Goal: Transaction & Acquisition: Purchase product/service

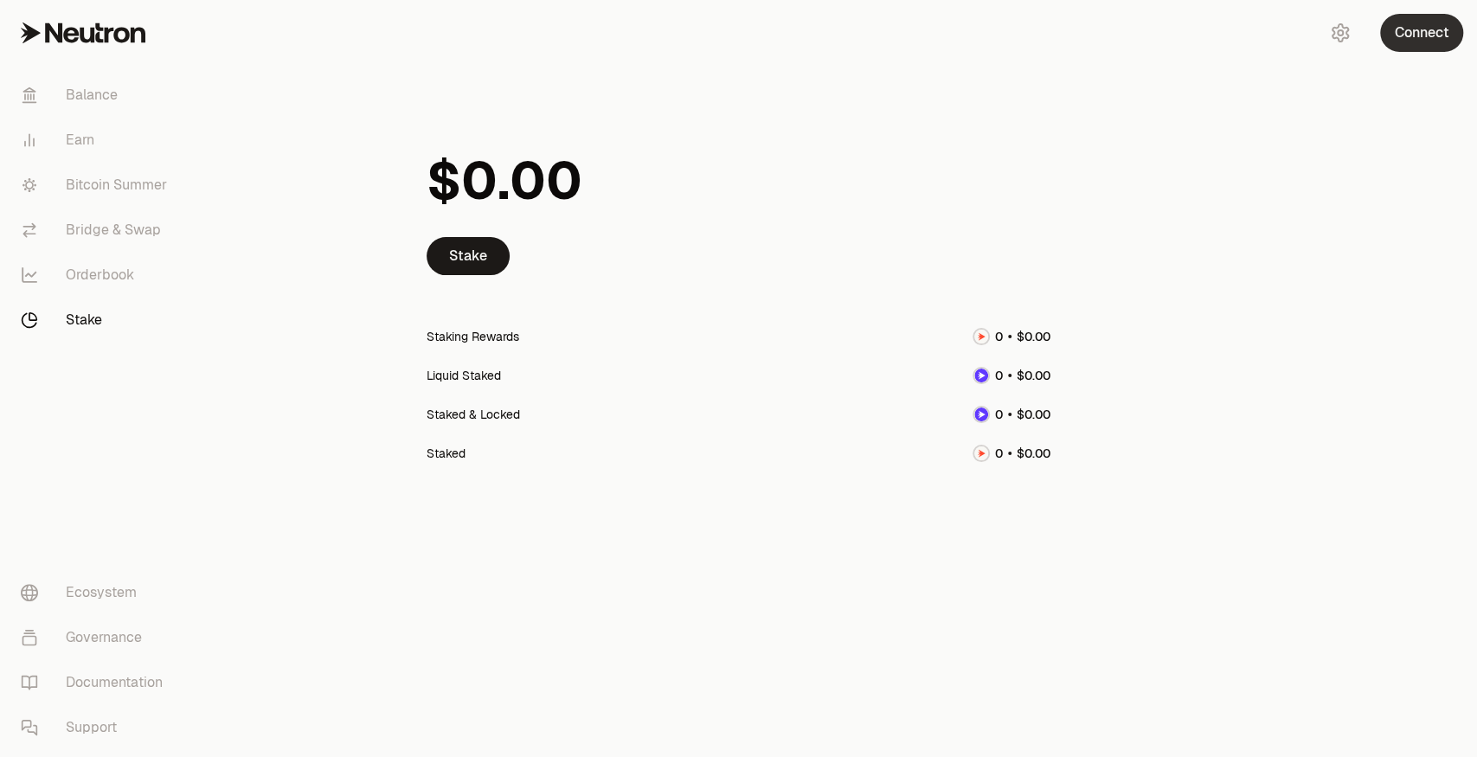
drag, startPoint x: 966, startPoint y: 200, endPoint x: 1417, endPoint y: 23, distance: 484.9
click at [1417, 23] on button "Connect" at bounding box center [1421, 33] width 83 height 38
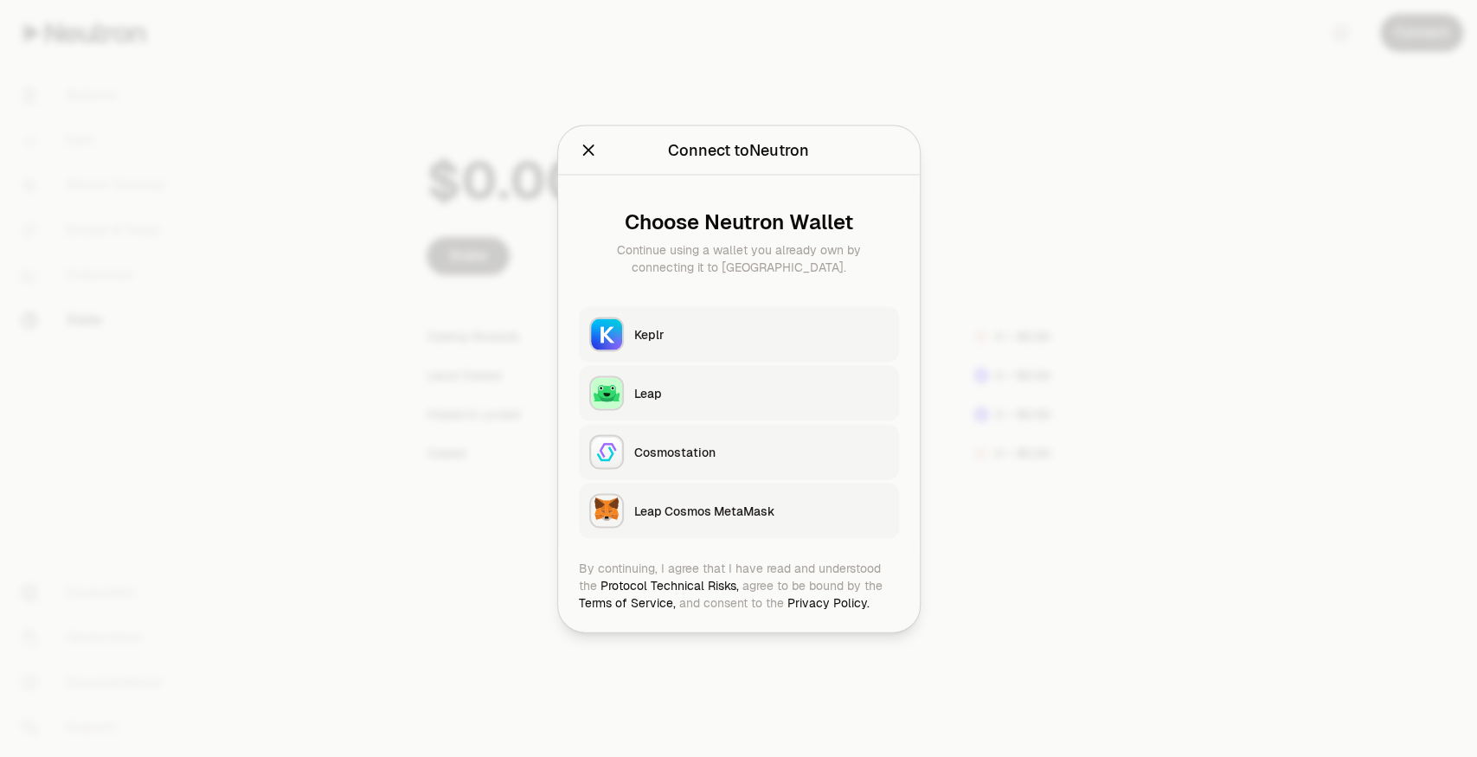
click at [671, 320] on button "Keplr" at bounding box center [739, 333] width 320 height 55
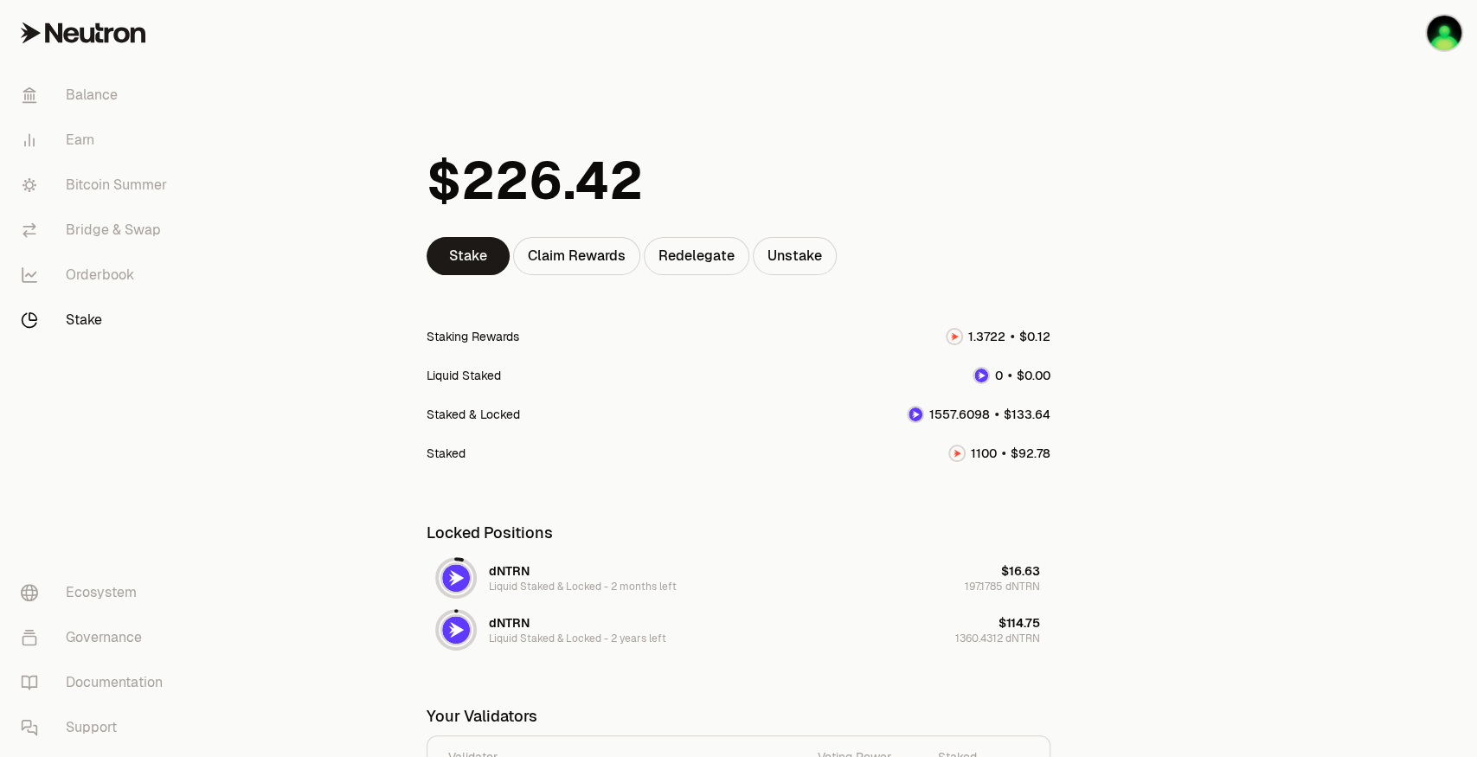
scroll to position [221, 0]
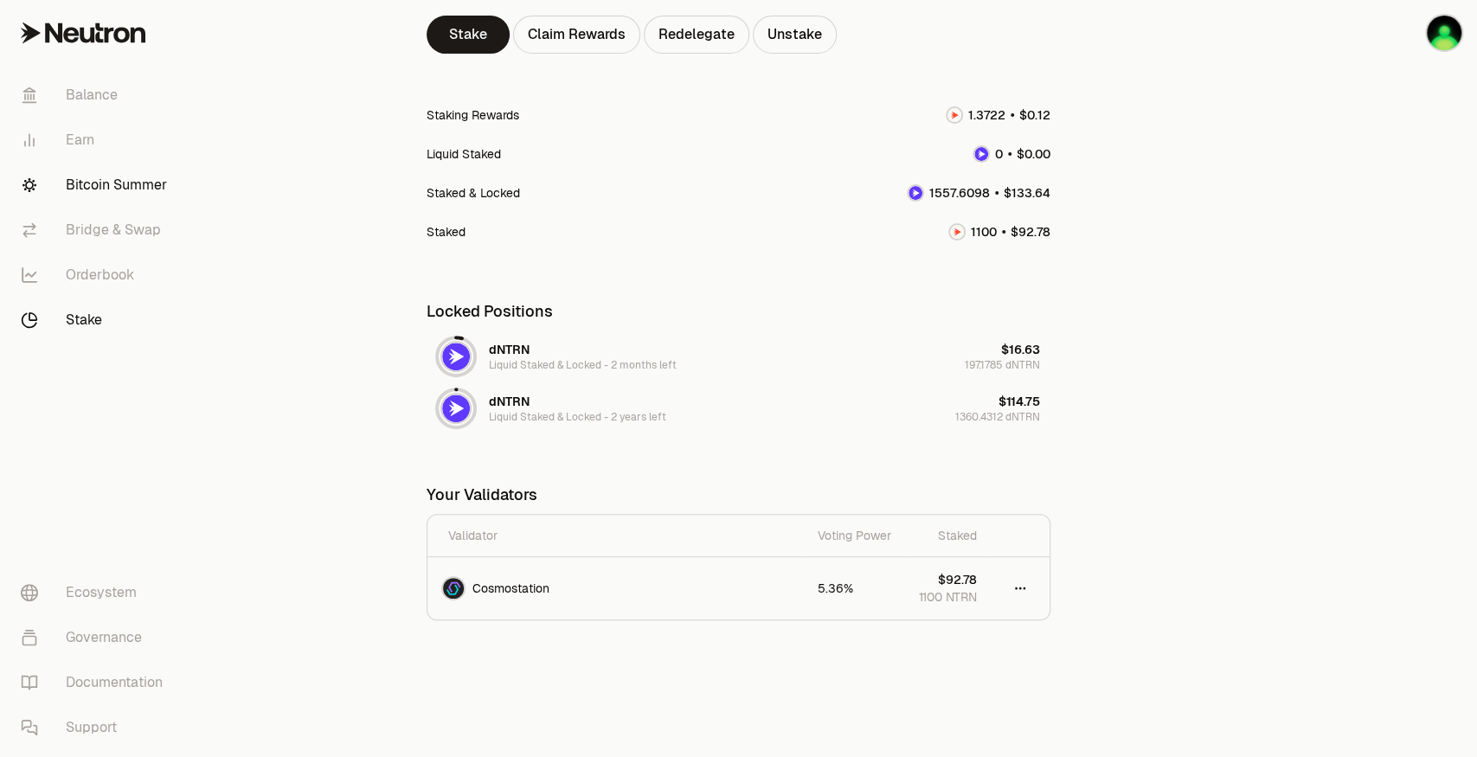
click at [142, 186] on link "Bitcoin Summer" at bounding box center [97, 185] width 180 height 45
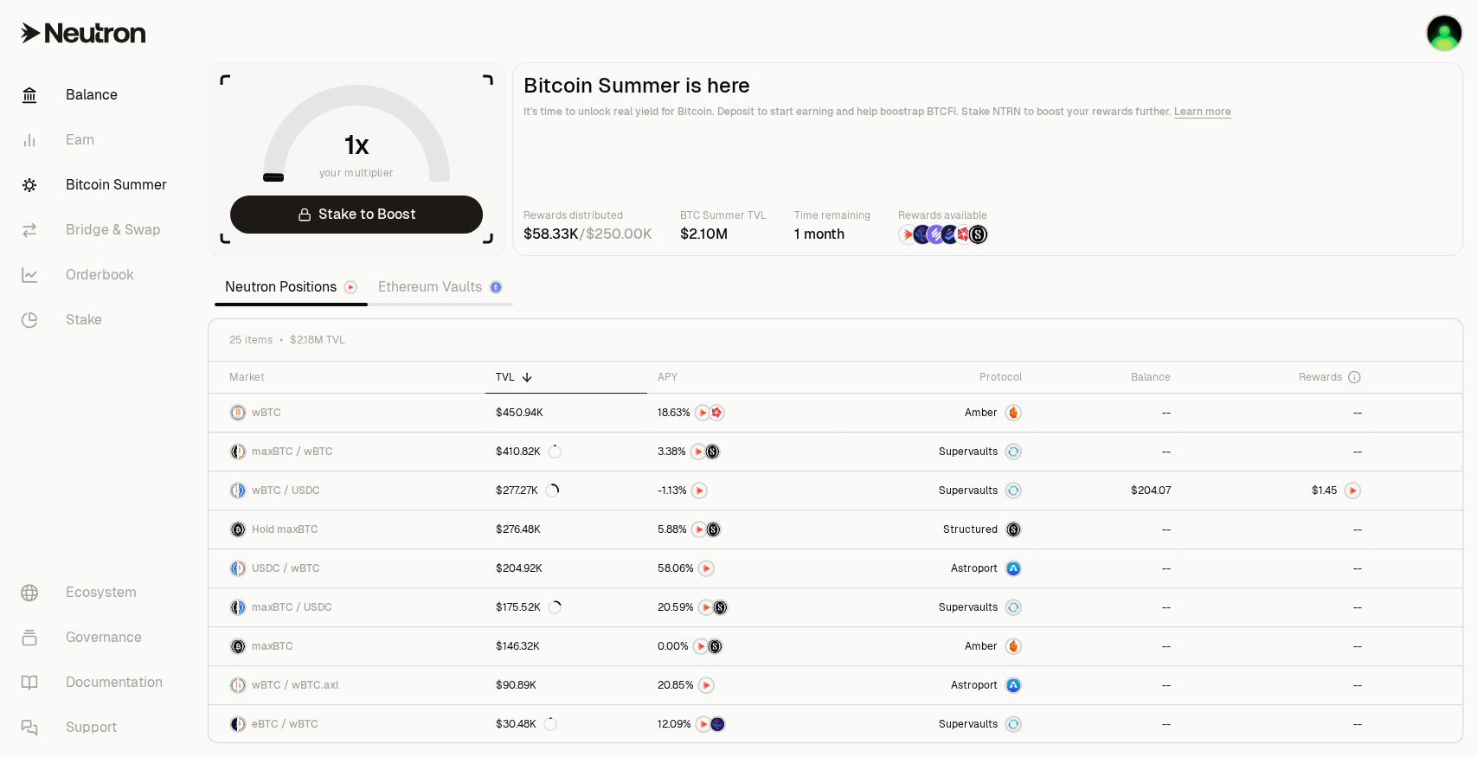
click at [113, 92] on link "Balance" at bounding box center [97, 95] width 180 height 45
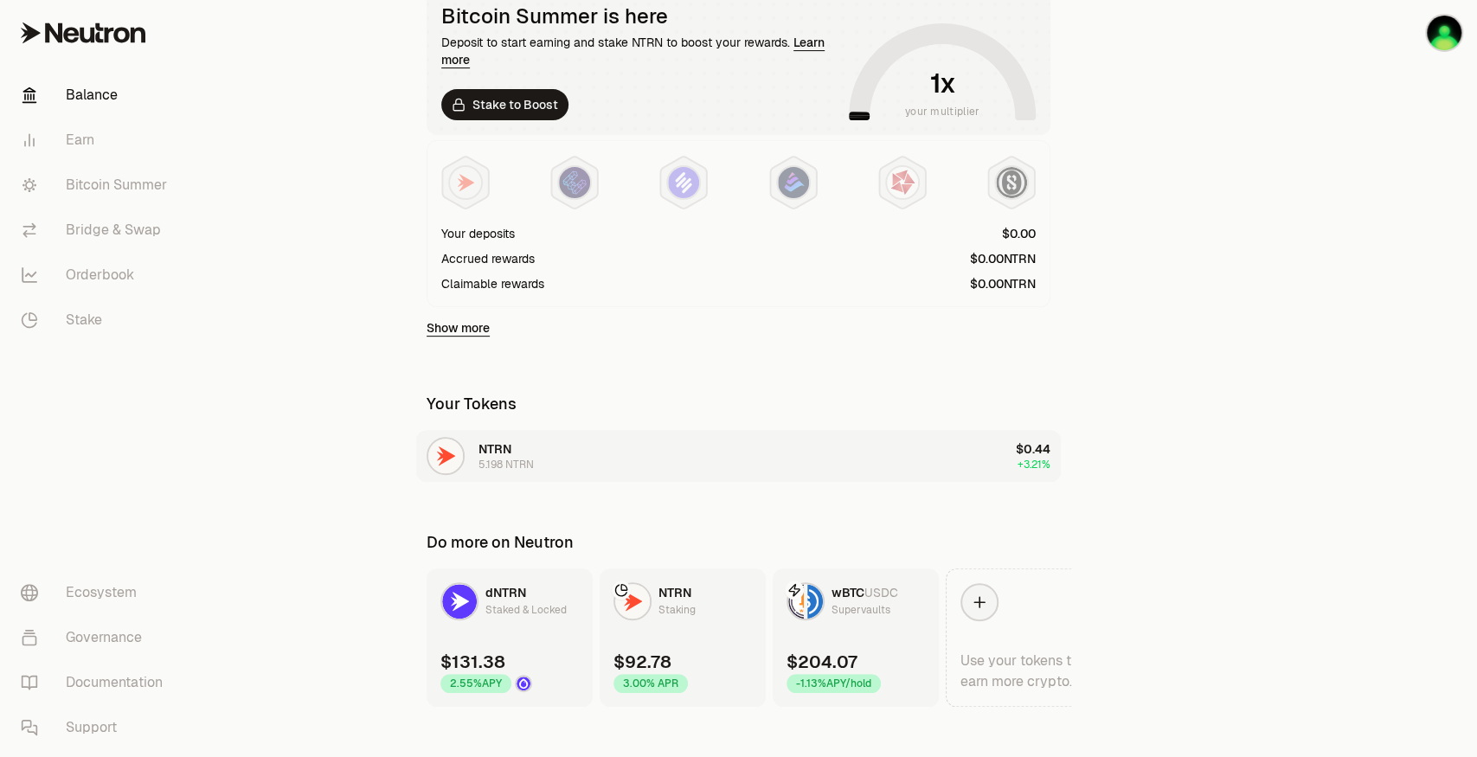
scroll to position [363, 0]
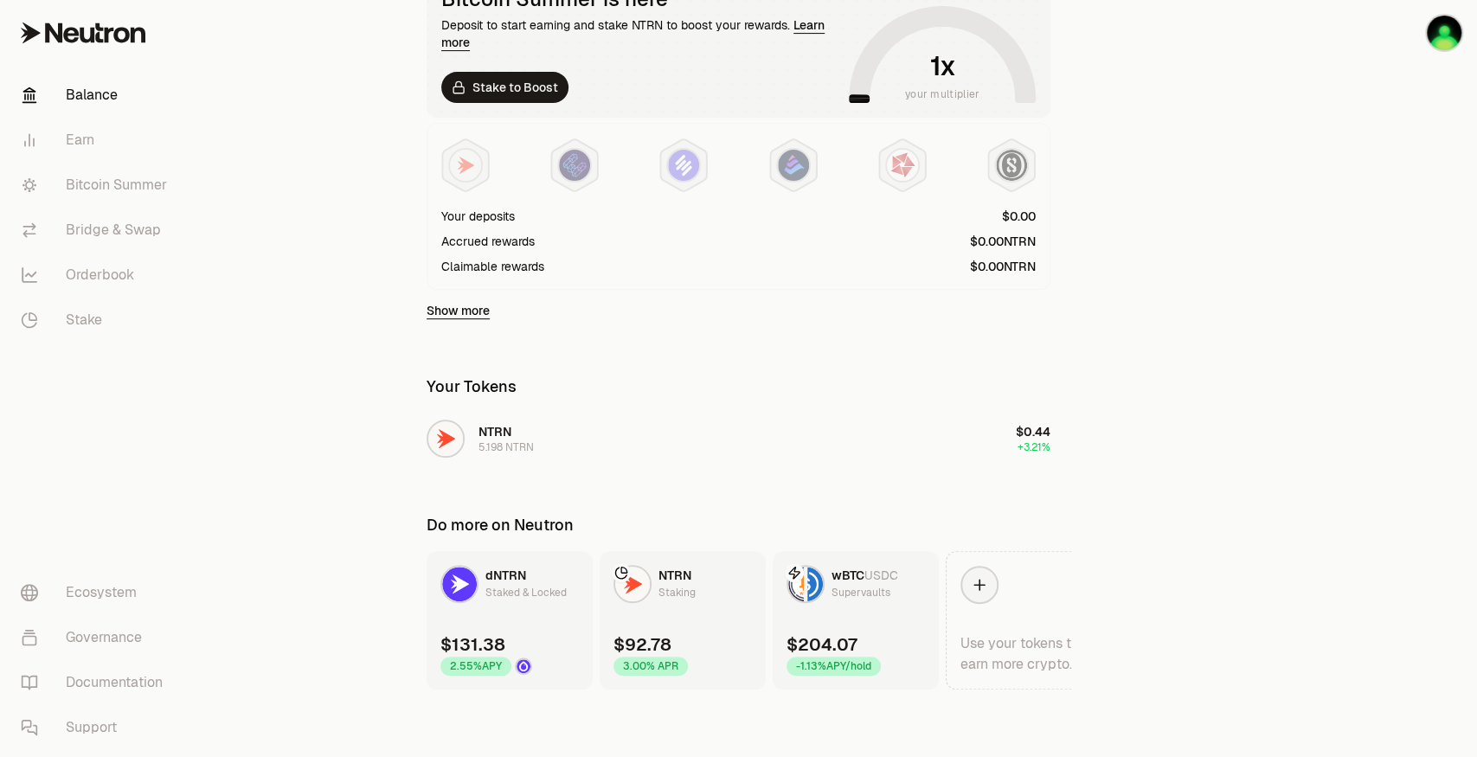
click at [697, 587] on link "NTRN Staking $92.78 3.00% APR" at bounding box center [683, 620] width 166 height 138
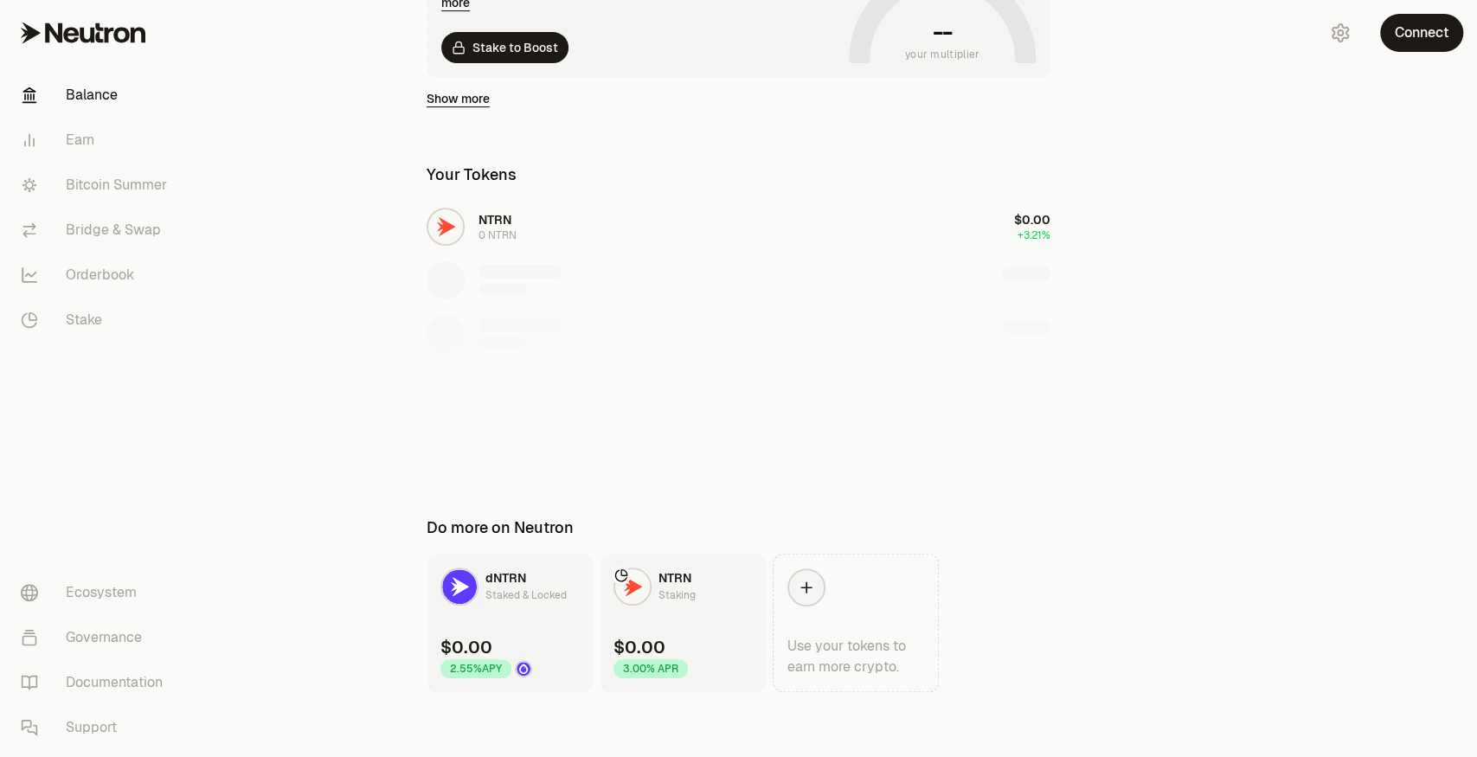
scroll to position [406, 0]
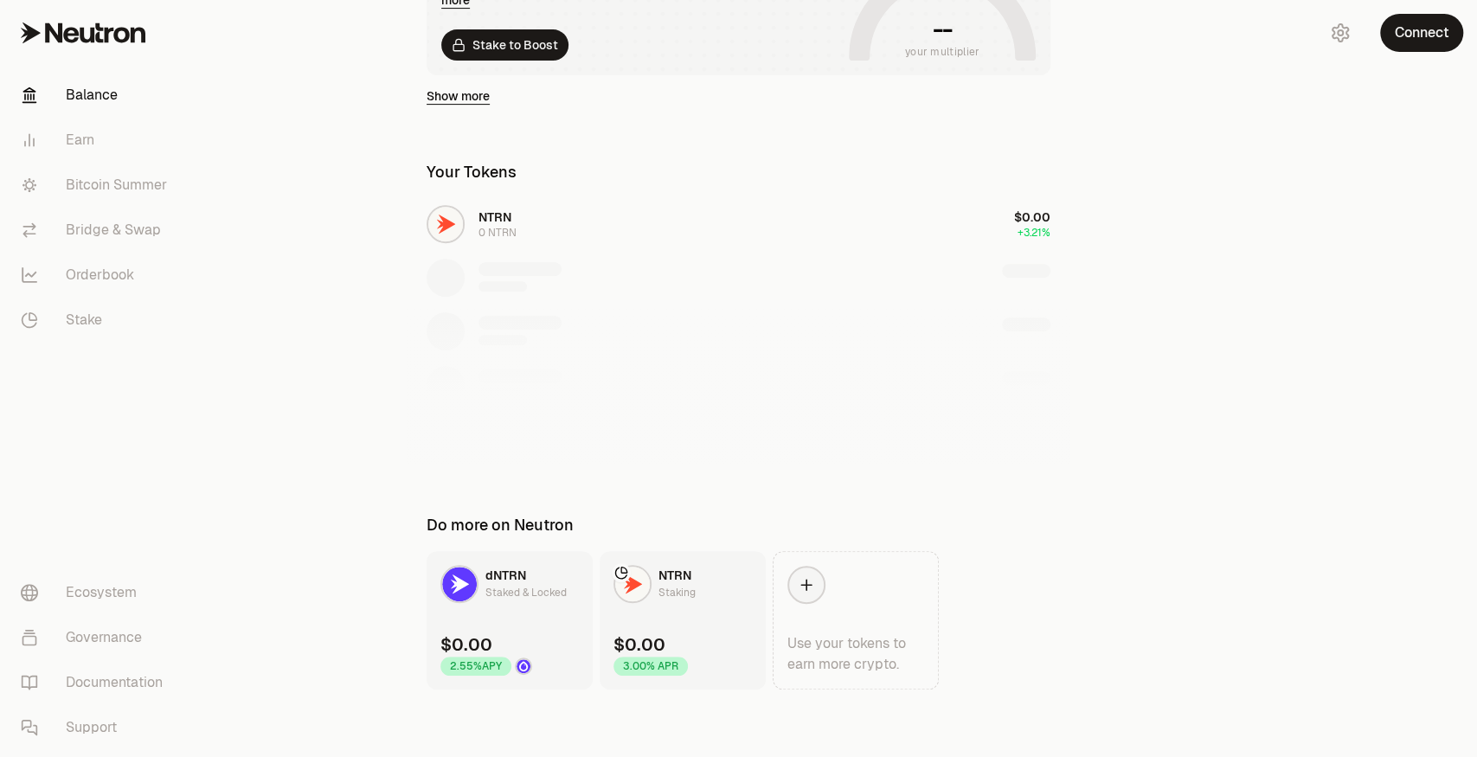
click at [121, 35] on icon at bounding box center [83, 32] width 125 height 21
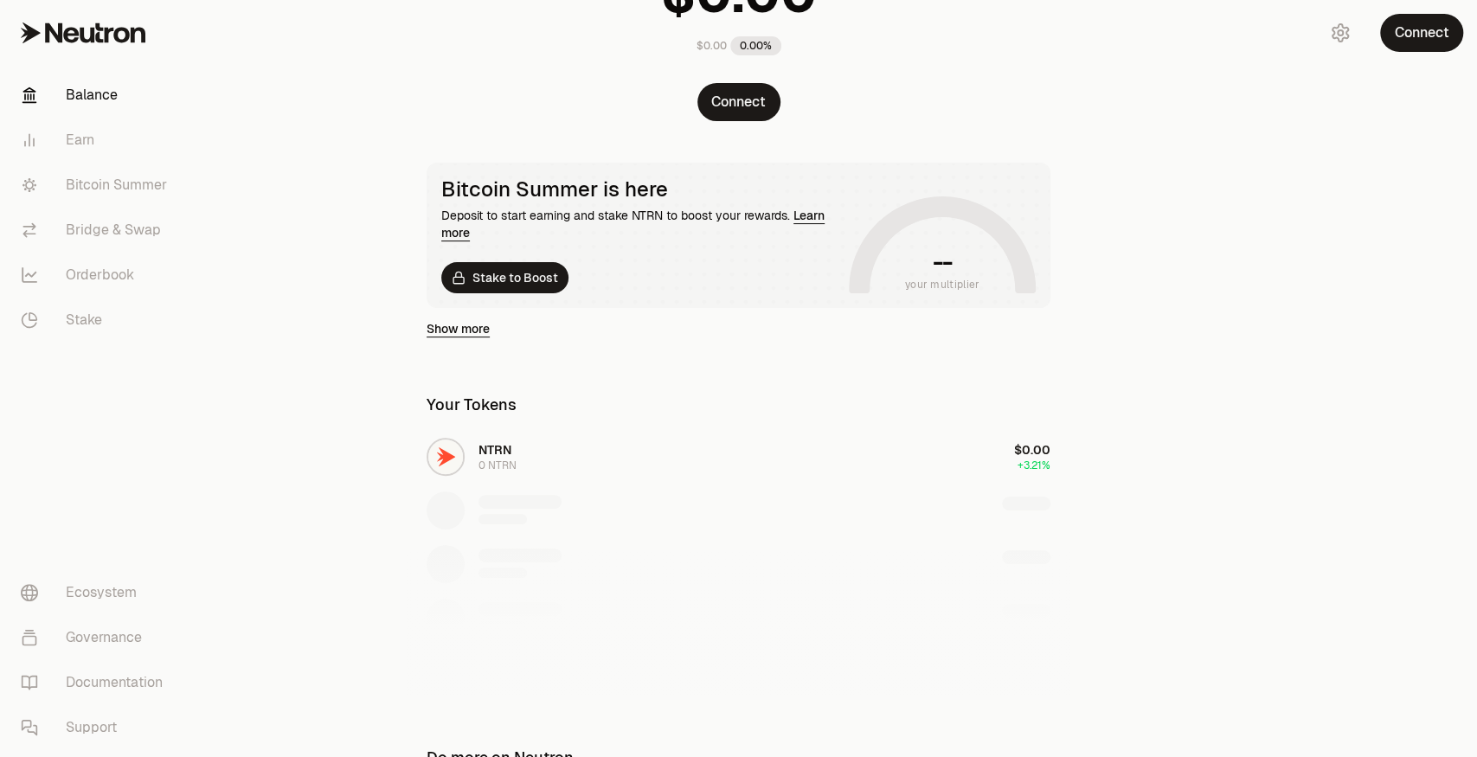
scroll to position [230, 0]
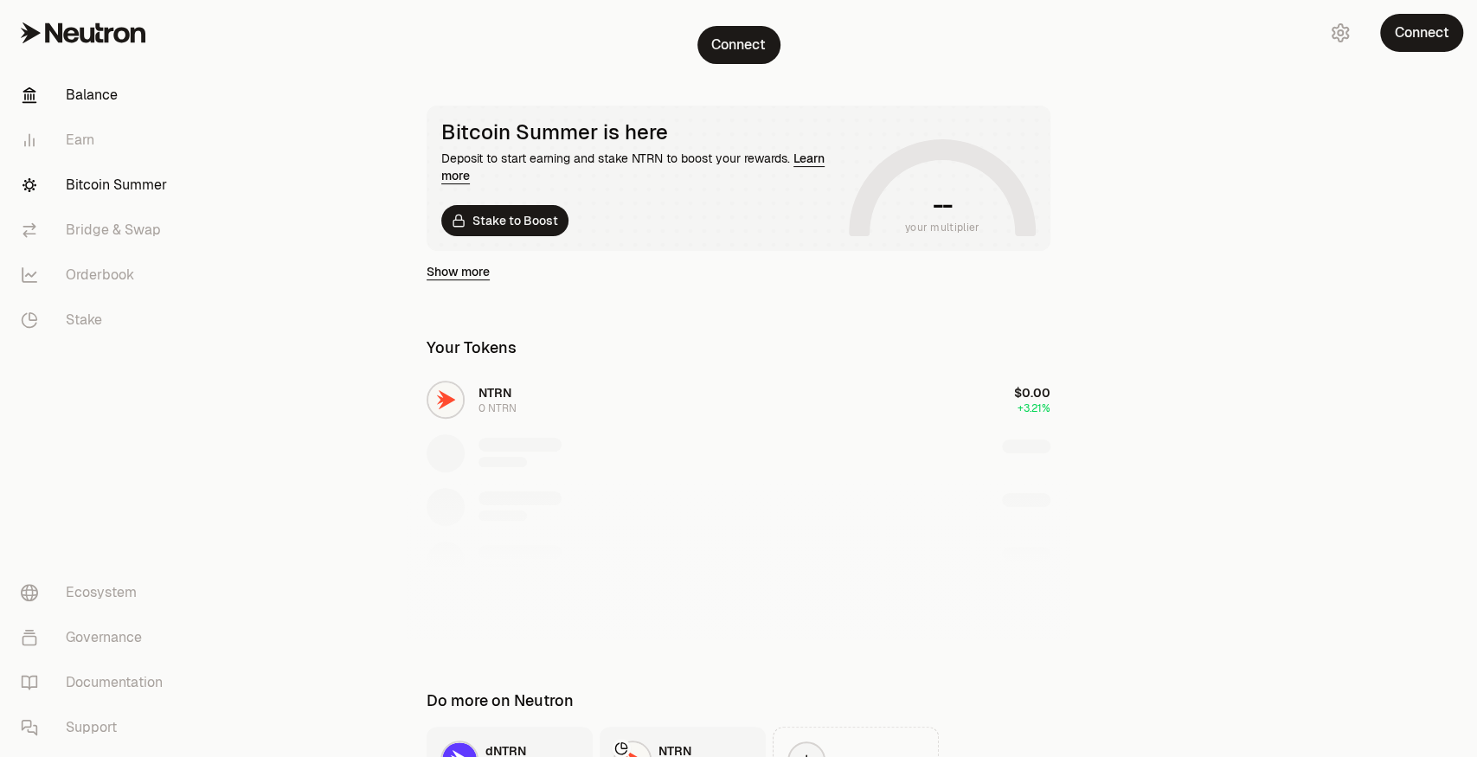
click at [139, 180] on link "Bitcoin Summer" at bounding box center [97, 185] width 180 height 45
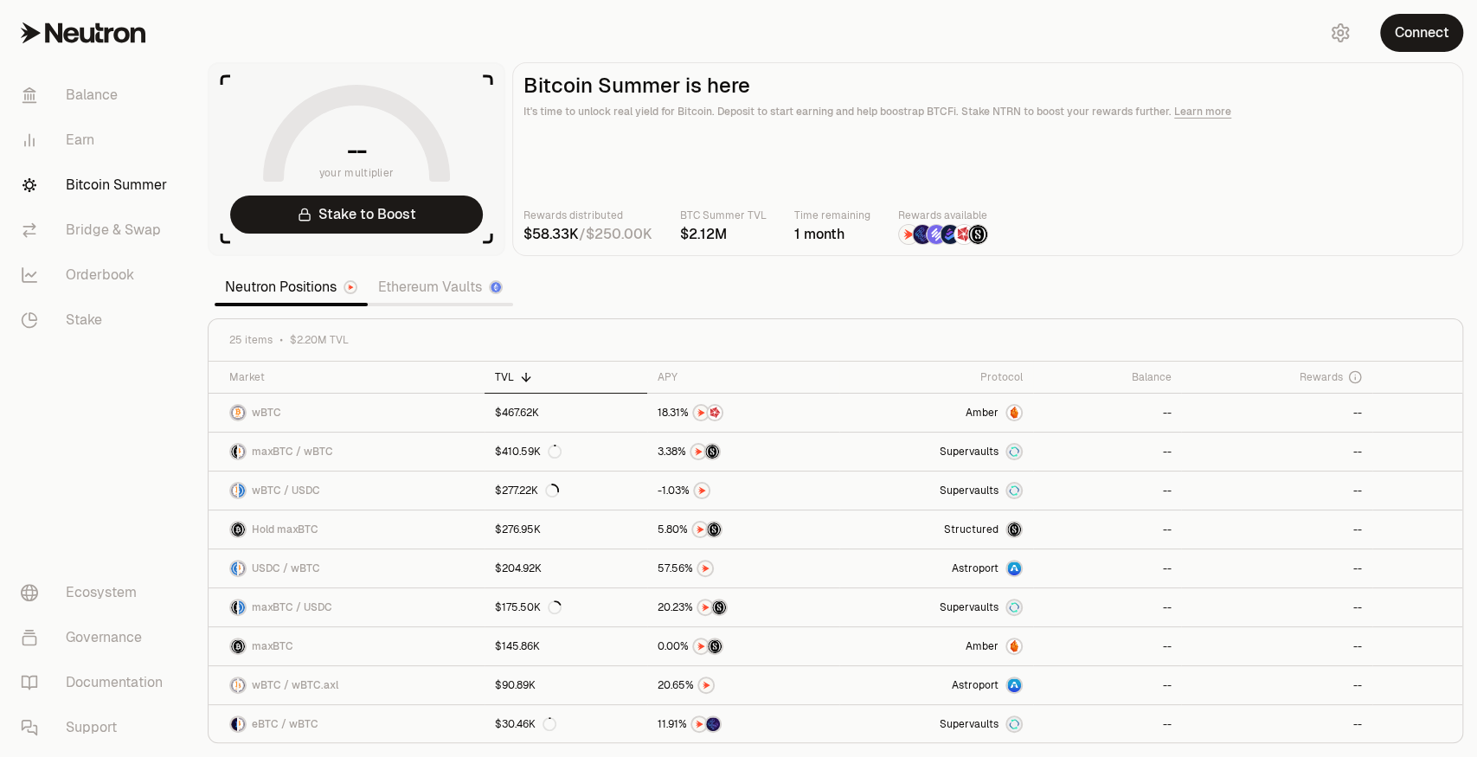
click at [59, 27] on icon at bounding box center [53, 32] width 17 height 19
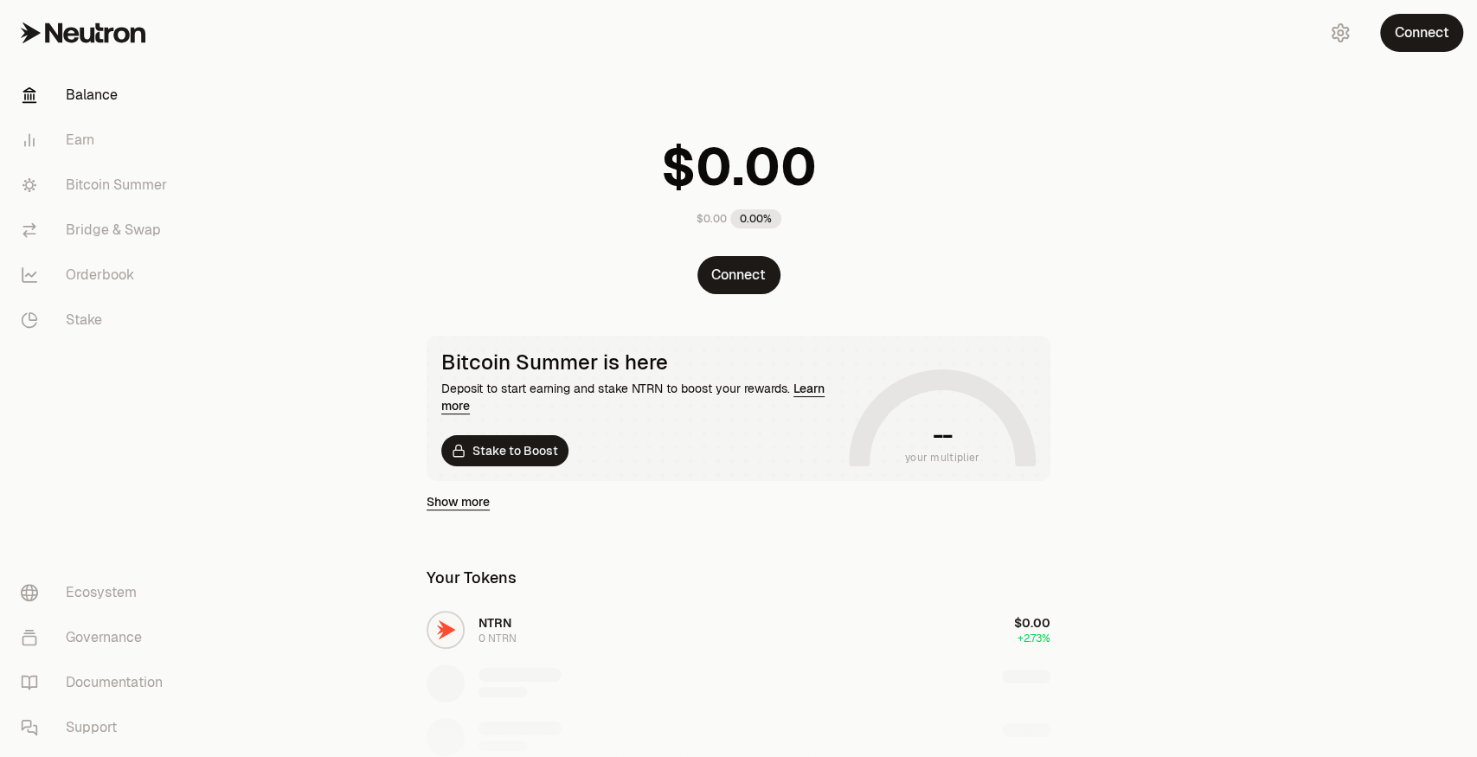
scroll to position [406, 0]
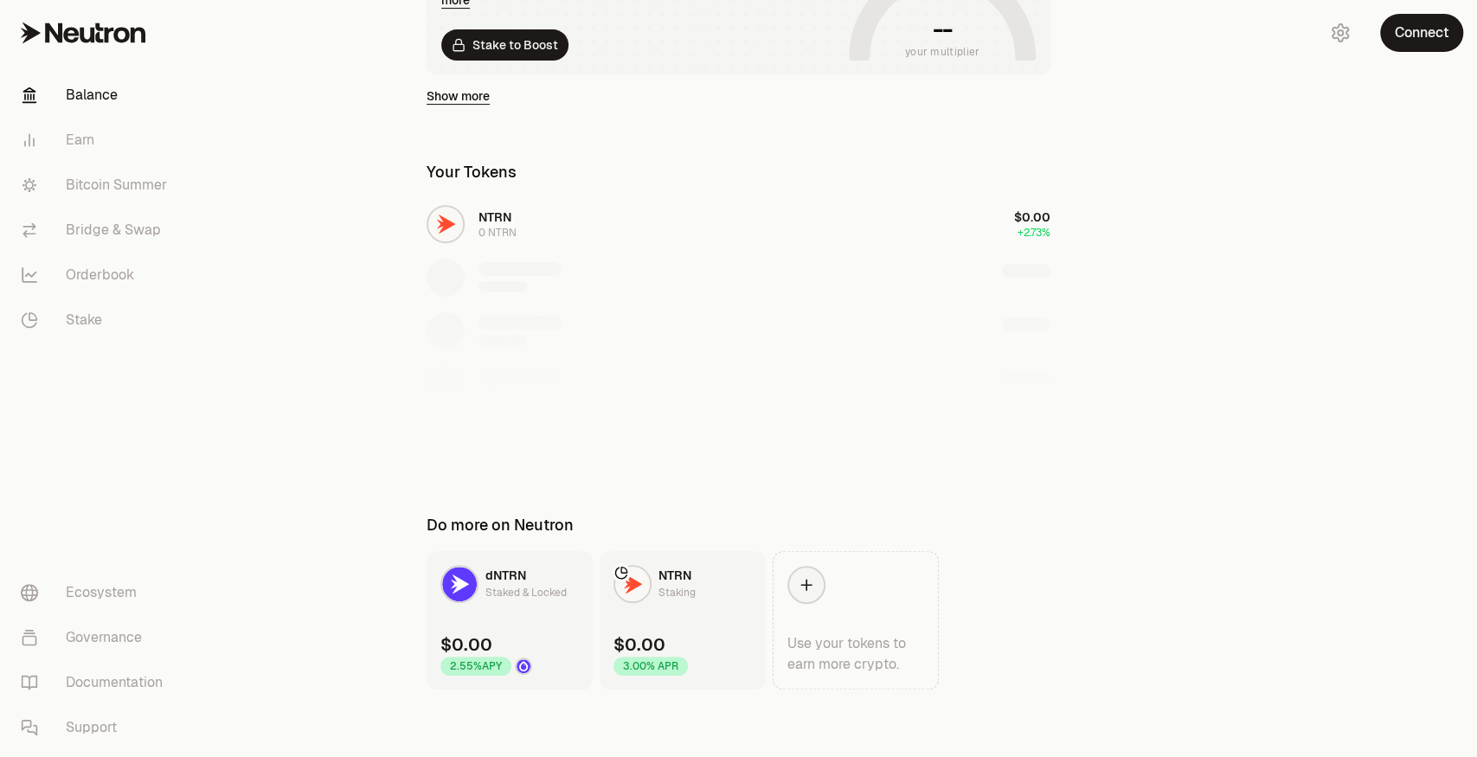
click at [671, 590] on div "Staking" at bounding box center [676, 592] width 37 height 17
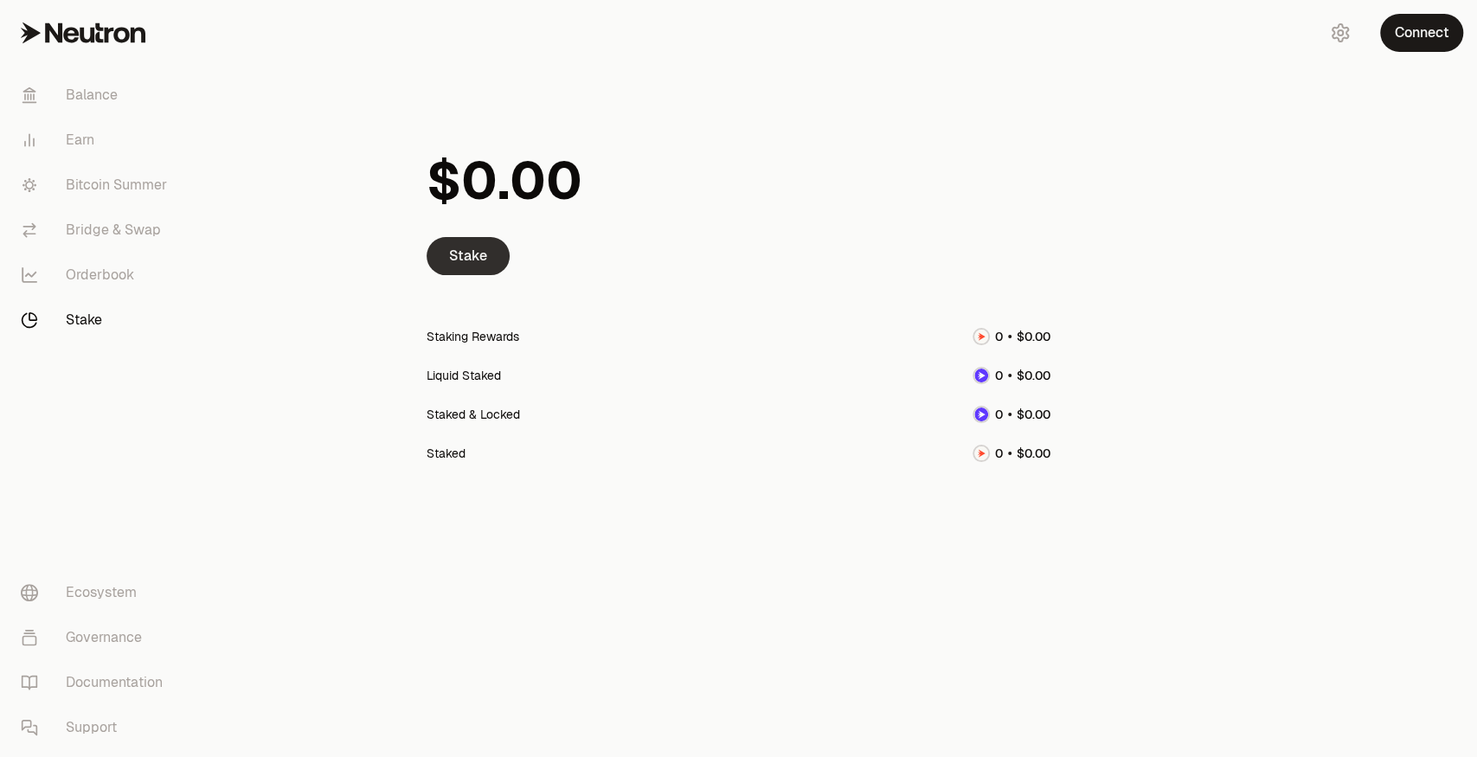
click at [455, 251] on link "Stake" at bounding box center [468, 256] width 83 height 38
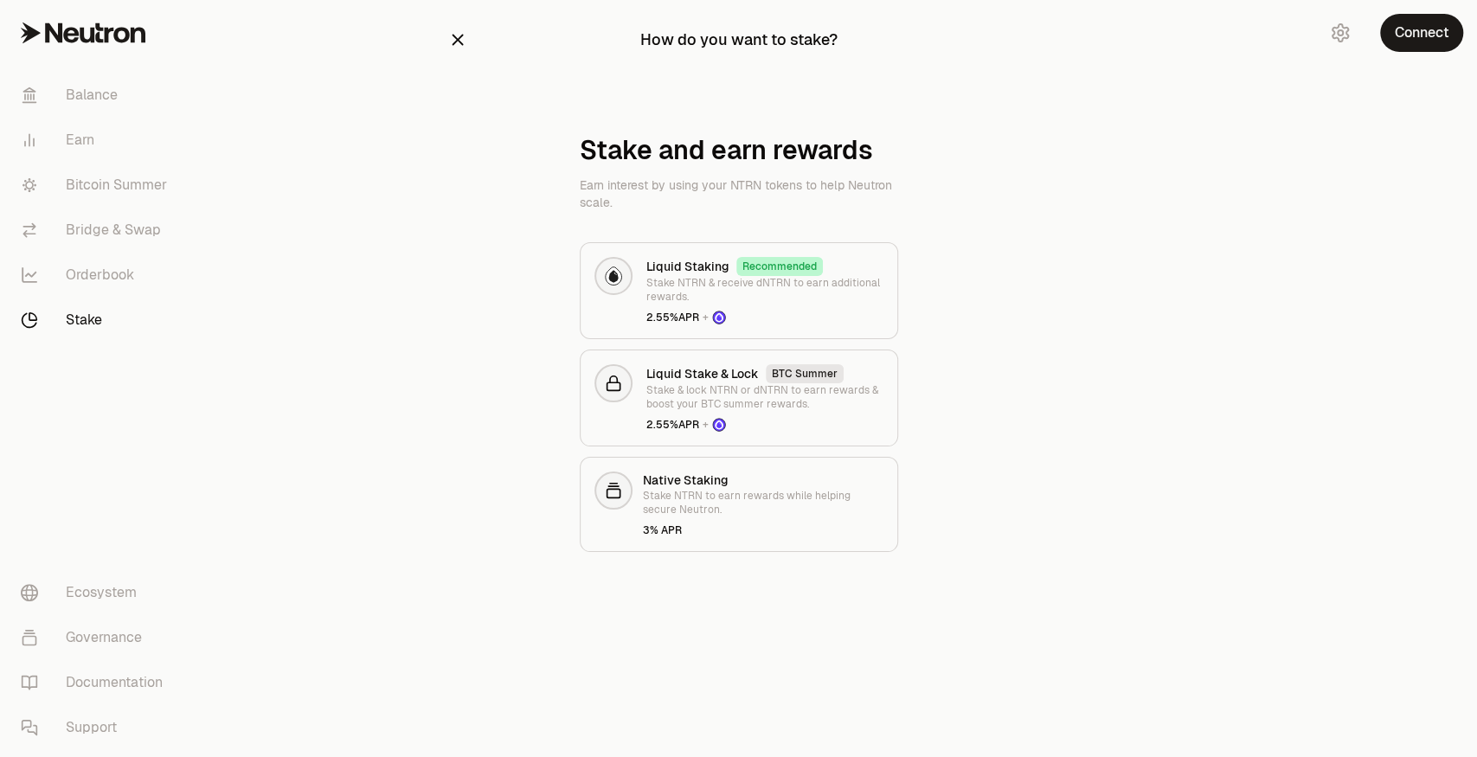
click at [340, 205] on main "How do you want to stake? Stake and earn rewards Earn interest by using your NT…" at bounding box center [835, 310] width 1283 height 621
click at [109, 39] on icon at bounding box center [83, 32] width 125 height 21
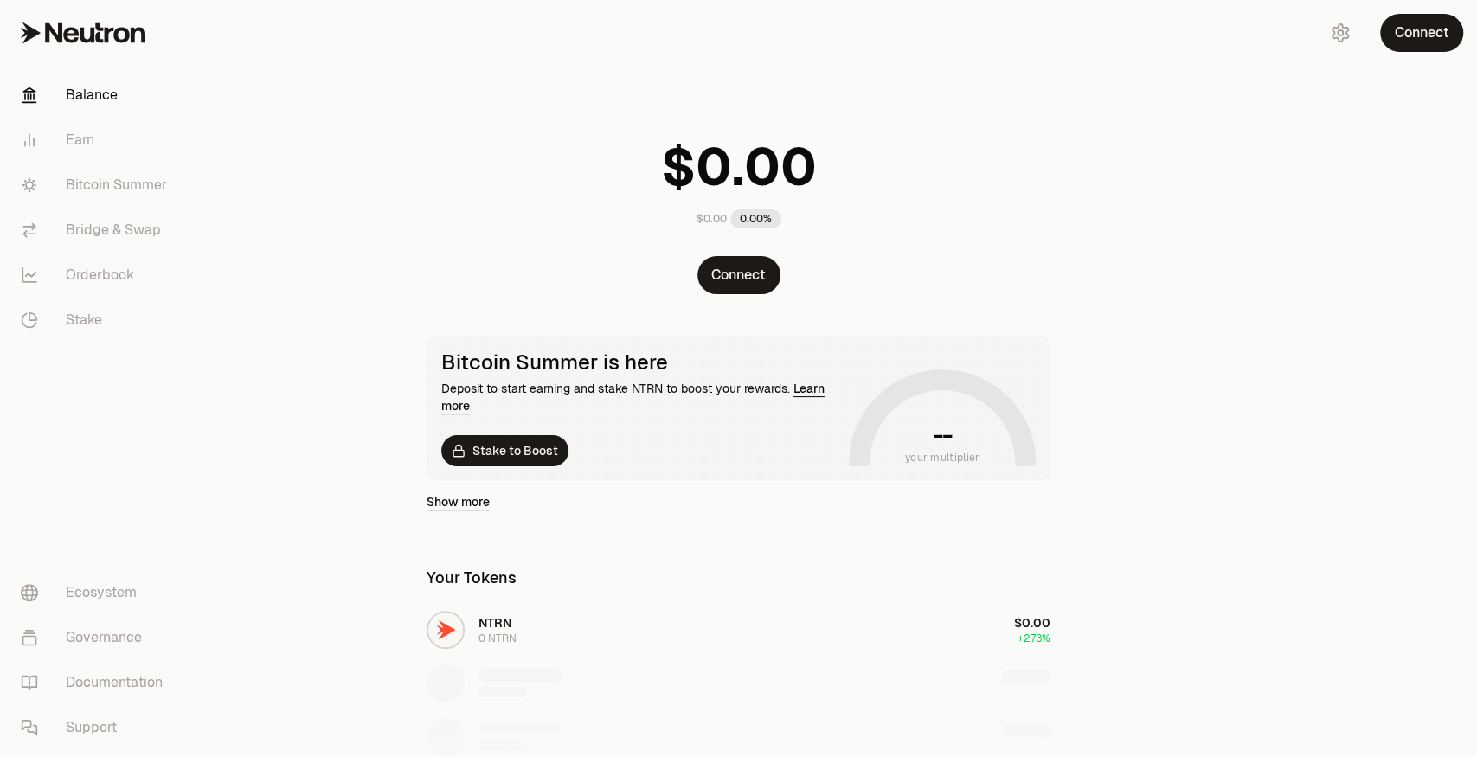
click at [109, 39] on icon at bounding box center [83, 32] width 125 height 21
click at [116, 33] on icon at bounding box center [121, 35] width 16 height 16
click at [116, 32] on icon at bounding box center [121, 35] width 16 height 16
click at [74, 55] on link at bounding box center [97, 33] width 194 height 66
click at [95, 37] on icon at bounding box center [99, 32] width 8 height 19
